Goal: Task Accomplishment & Management: Use online tool/utility

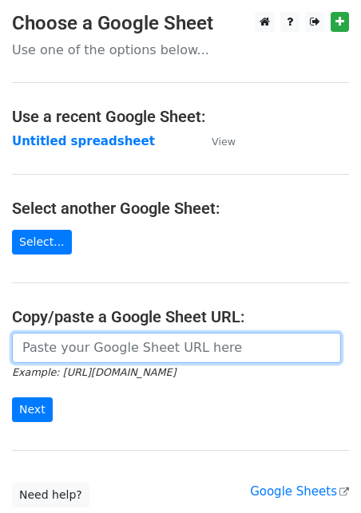
click at [58, 349] on input "url" at bounding box center [176, 348] width 329 height 30
paste input "[URL][DOMAIN_NAME]"
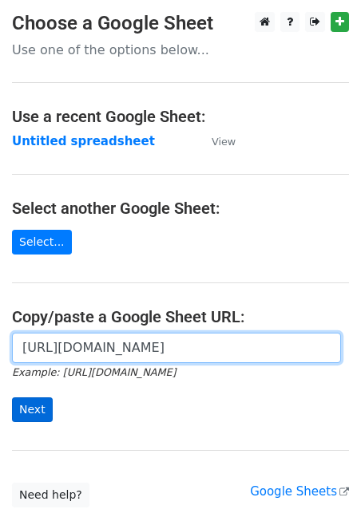
type input "https://docs.google.com/spreadsheets/d/1aNTiFcBmV5jIxNi0h393BLTNUqVolpFxVj0PPHI…"
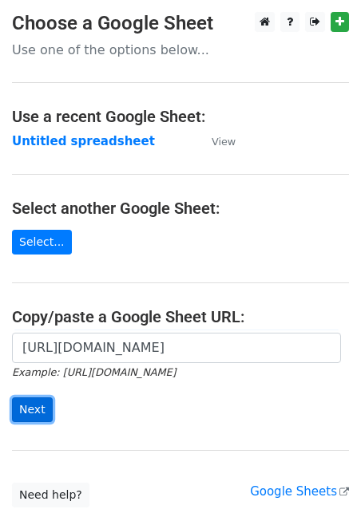
click at [38, 413] on input "Next" at bounding box center [32, 410] width 41 height 25
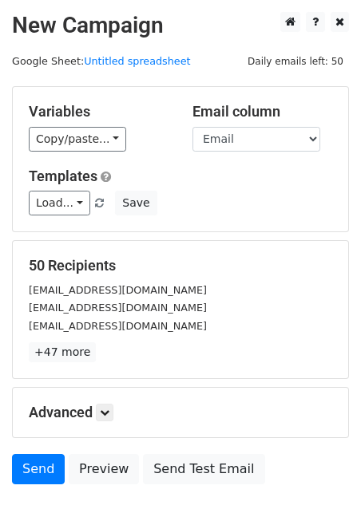
click at [70, 155] on div "Variables Copy/paste... {{Email}} {{Name}} Email column Email Name Templates Lo…" at bounding box center [180, 159] width 335 height 144
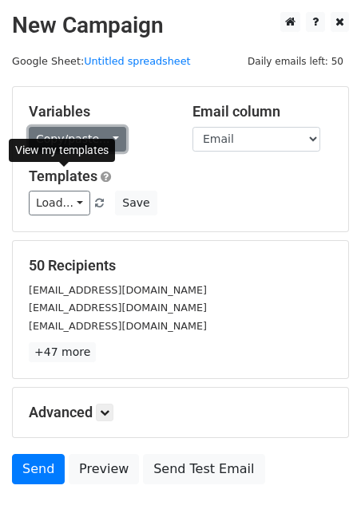
click at [72, 148] on link "Copy/paste..." at bounding box center [77, 139] width 97 height 25
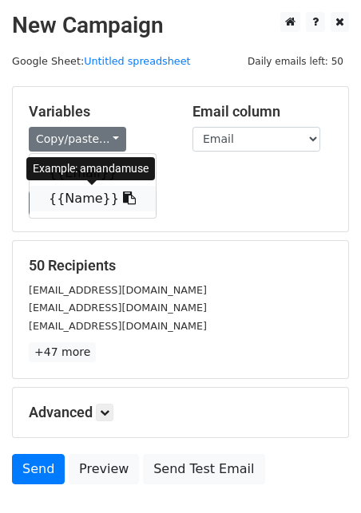
click at [87, 204] on link "{{Name}}" at bounding box center [93, 199] width 126 height 26
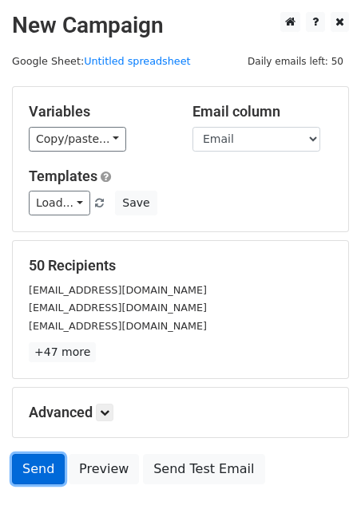
click at [41, 470] on link "Send" at bounding box center [38, 469] width 53 height 30
